Goal: Information Seeking & Learning: Learn about a topic

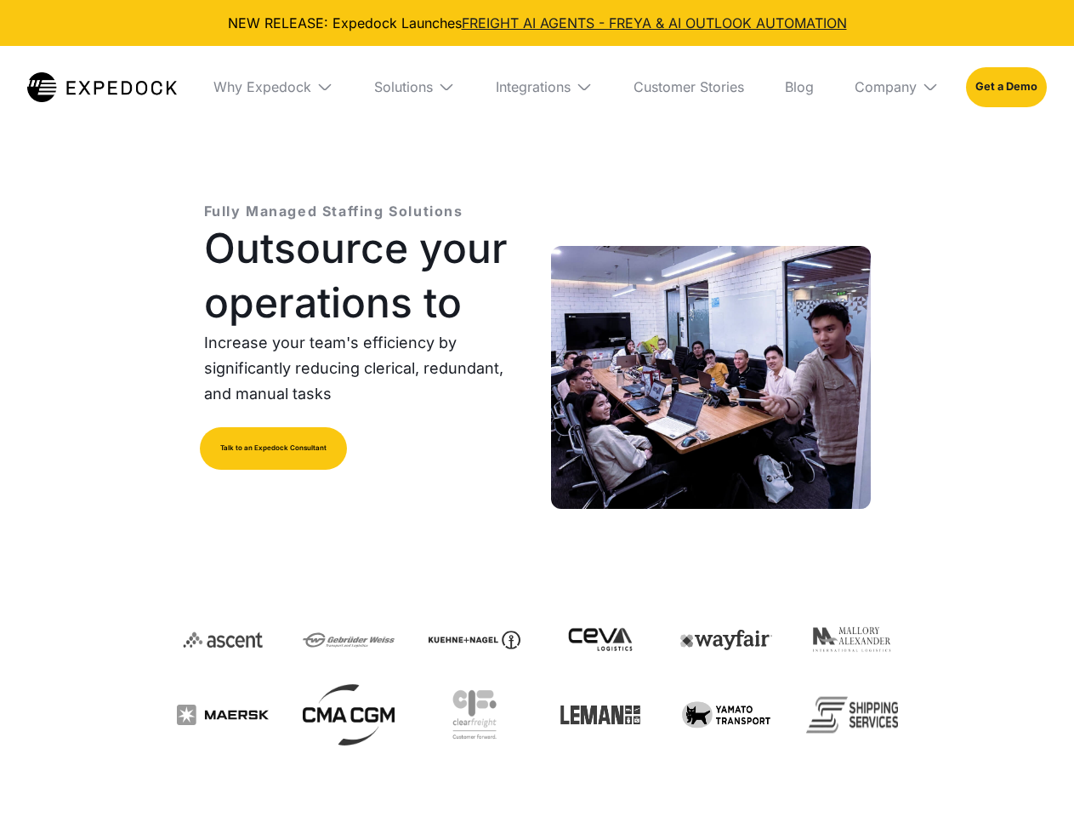
select select
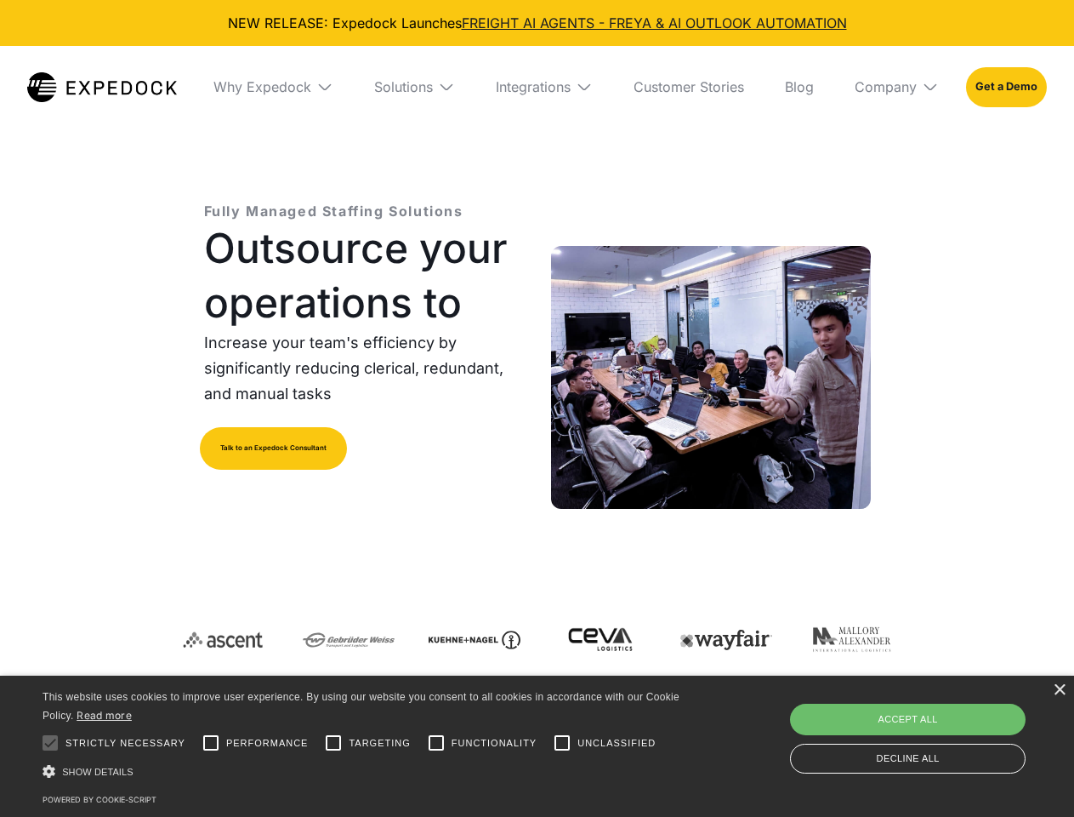
click at [537, 87] on div "Integrations" at bounding box center [533, 86] width 75 height 17
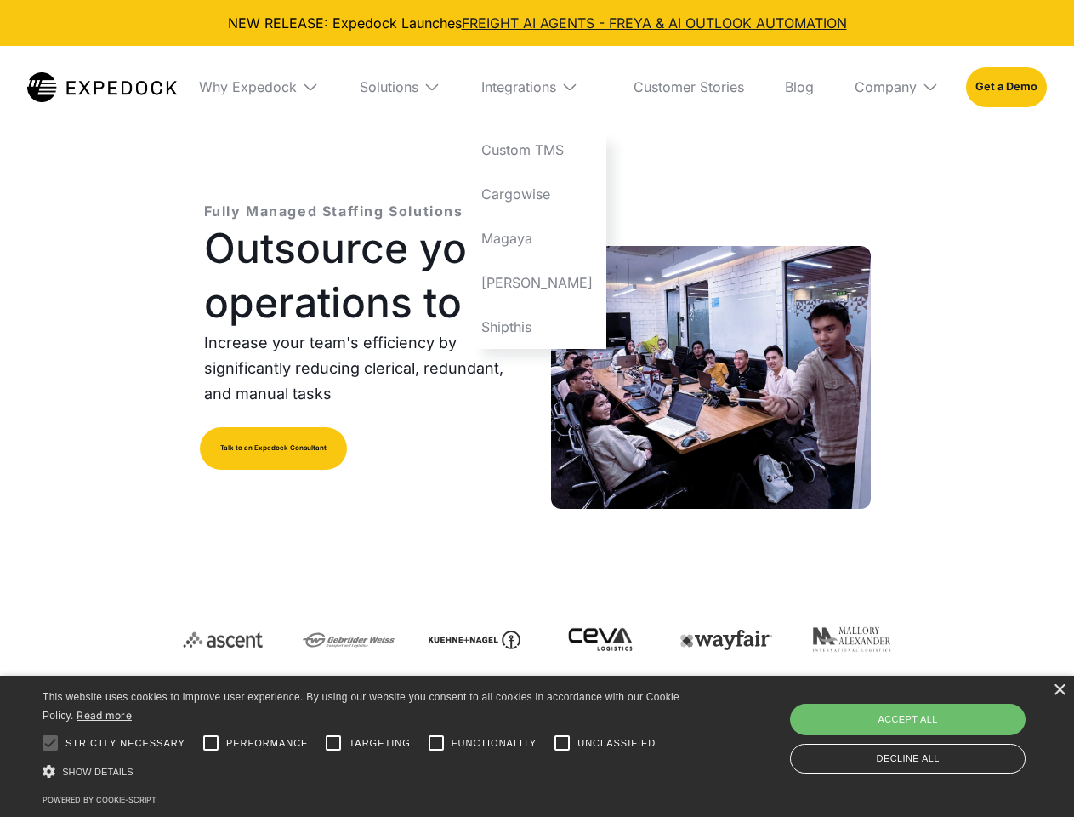
click at [273, 87] on div "Why Expedock" at bounding box center [248, 86] width 98 height 17
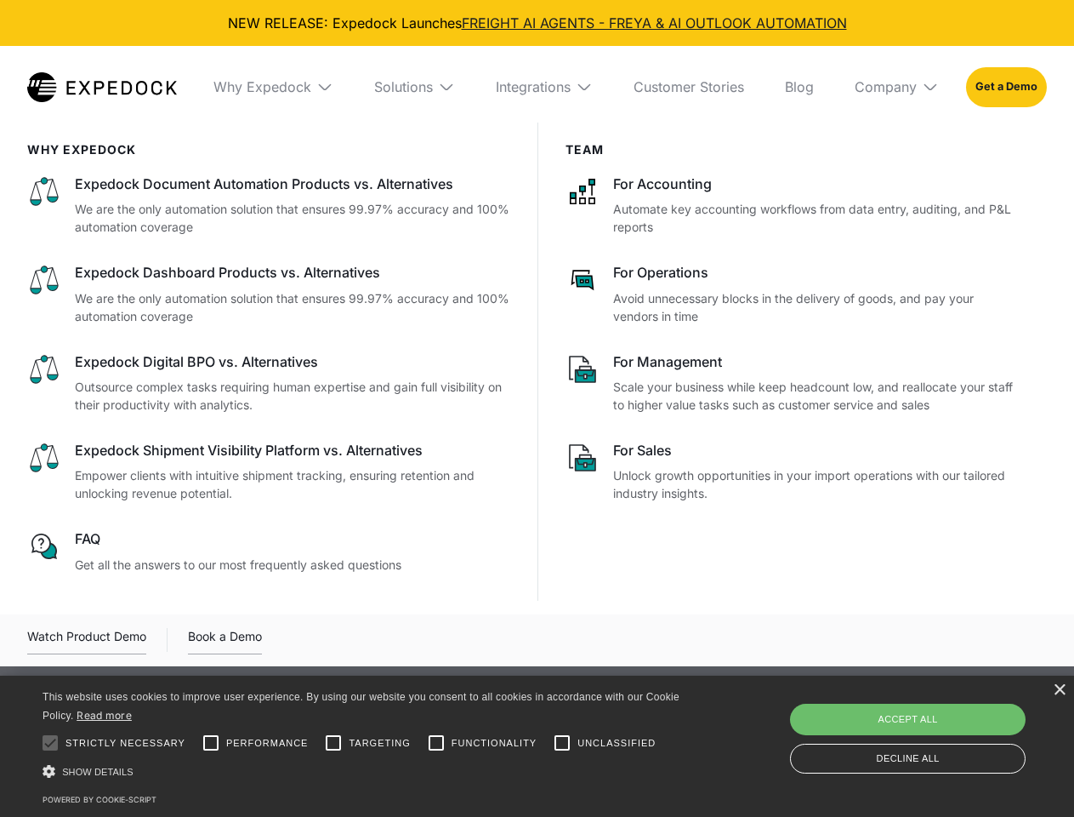
click at [414, 87] on div "Solutions" at bounding box center [403, 86] width 59 height 17
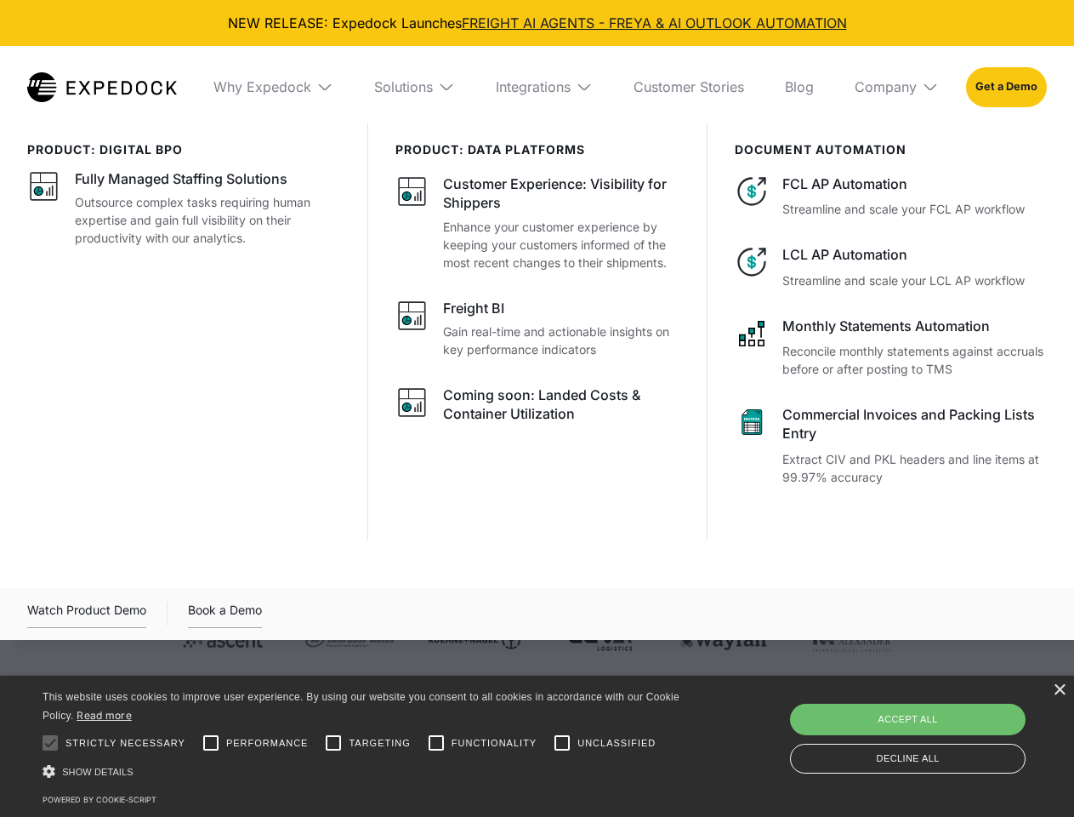
click at [544, 87] on div "Integrations" at bounding box center [533, 86] width 75 height 17
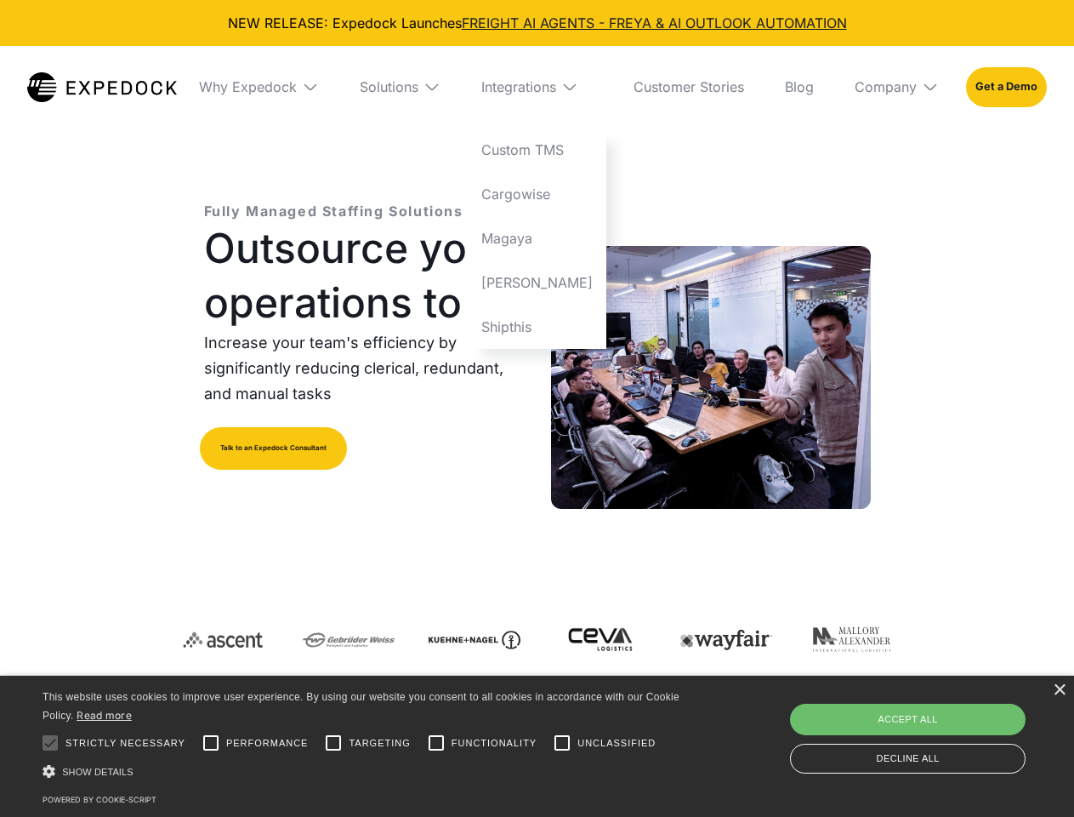
click at [897, 87] on div "Company" at bounding box center [886, 86] width 62 height 17
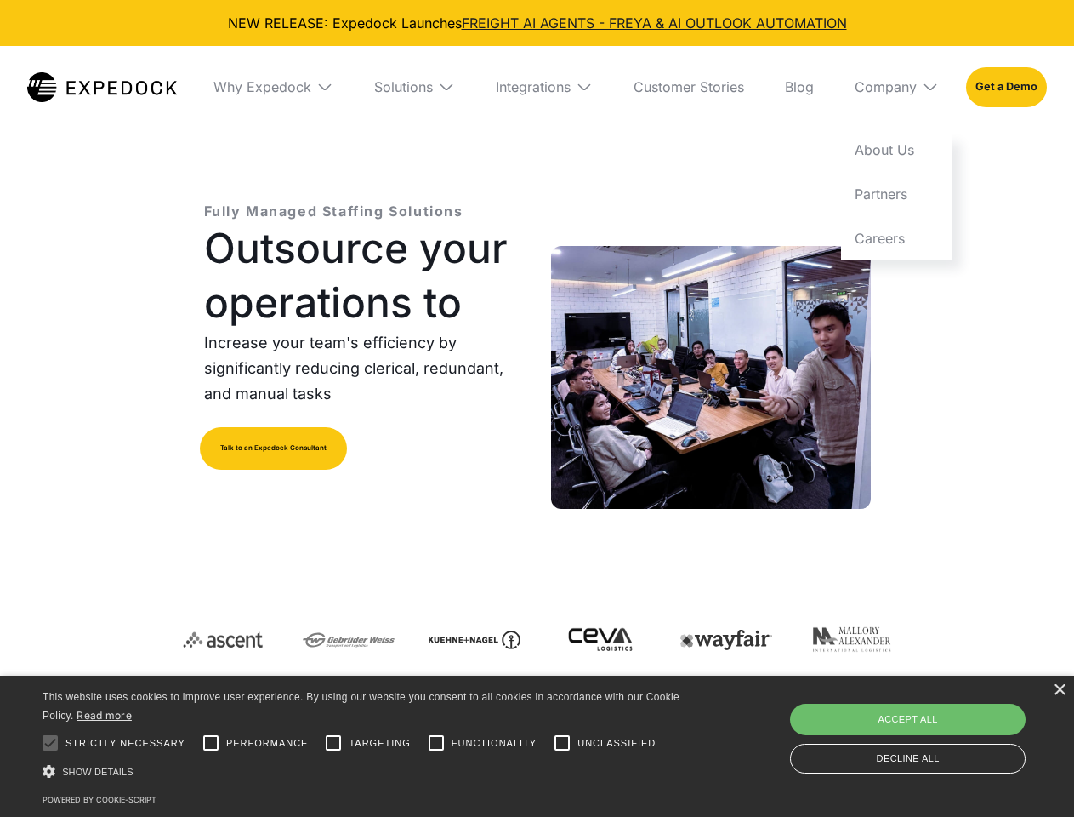
click at [50, 743] on div at bounding box center [50, 743] width 34 height 34
click at [211, 743] on input "Performance" at bounding box center [211, 743] width 34 height 34
checkbox input "true"
